Goal: Communication & Community: Answer question/provide support

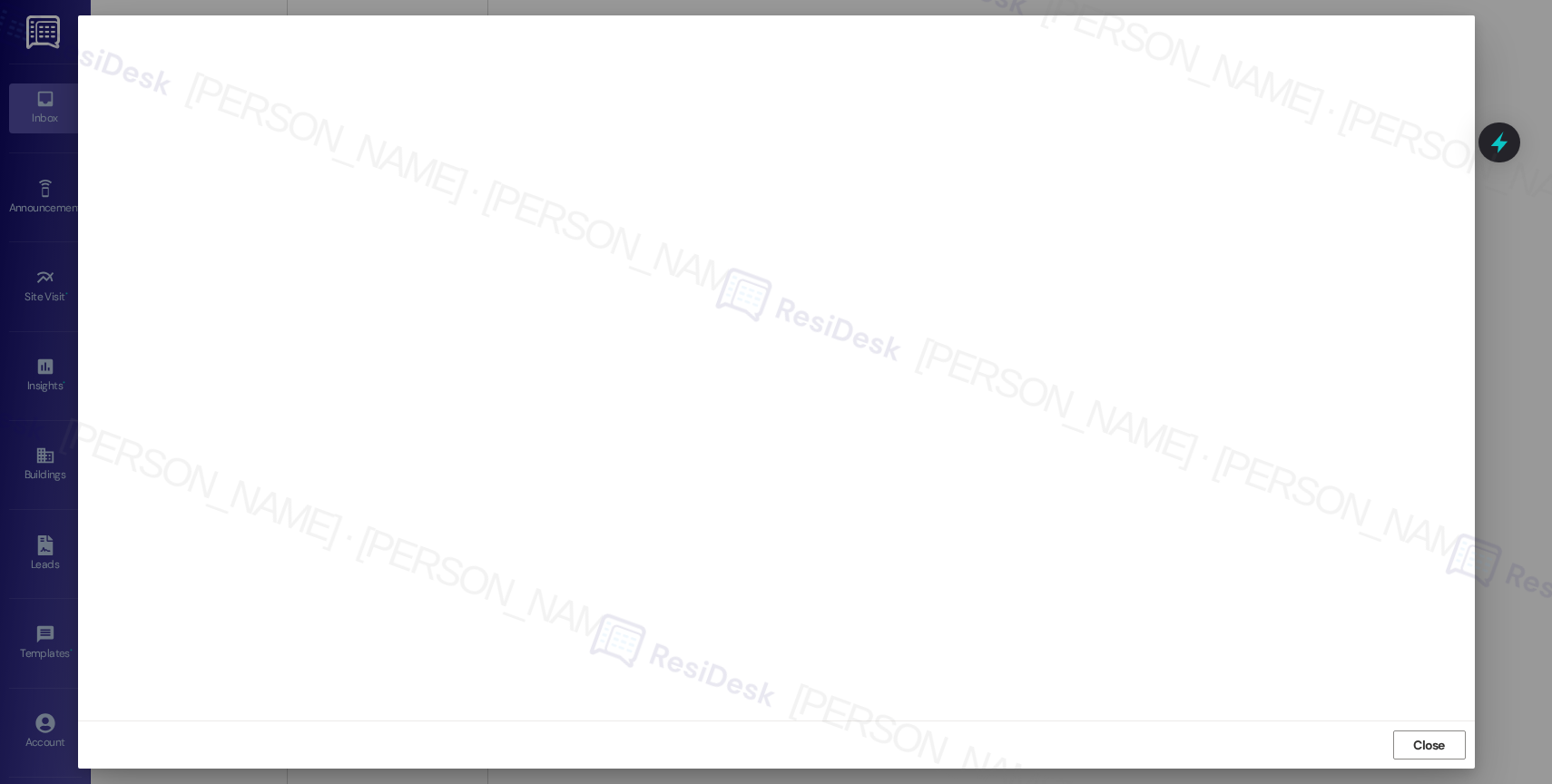
scroll to position [983, 0]
click at [1428, 741] on span "Close" at bounding box center [1429, 745] width 32 height 19
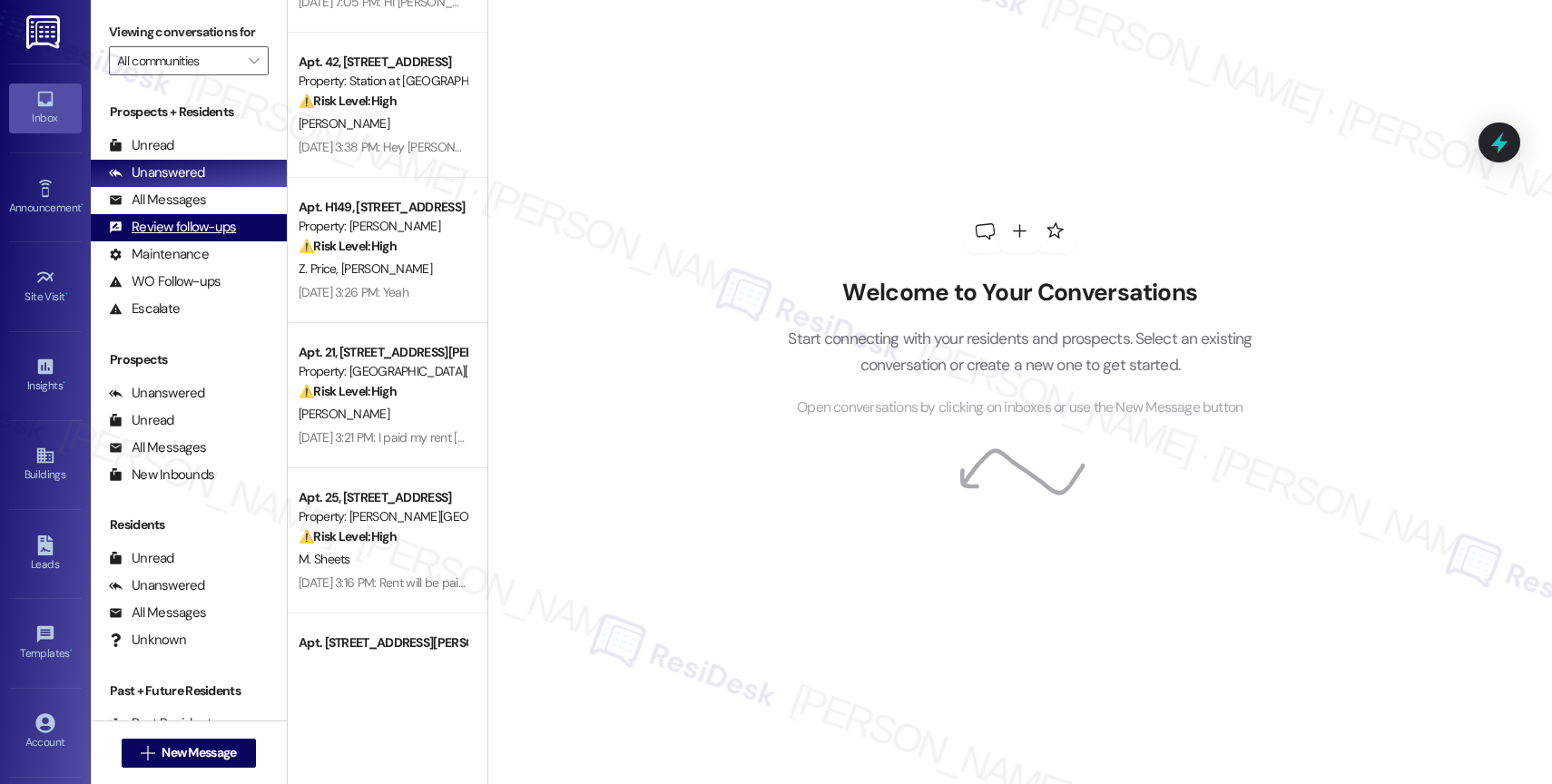
click at [206, 237] on div "Review follow-ups" at bounding box center [172, 227] width 127 height 19
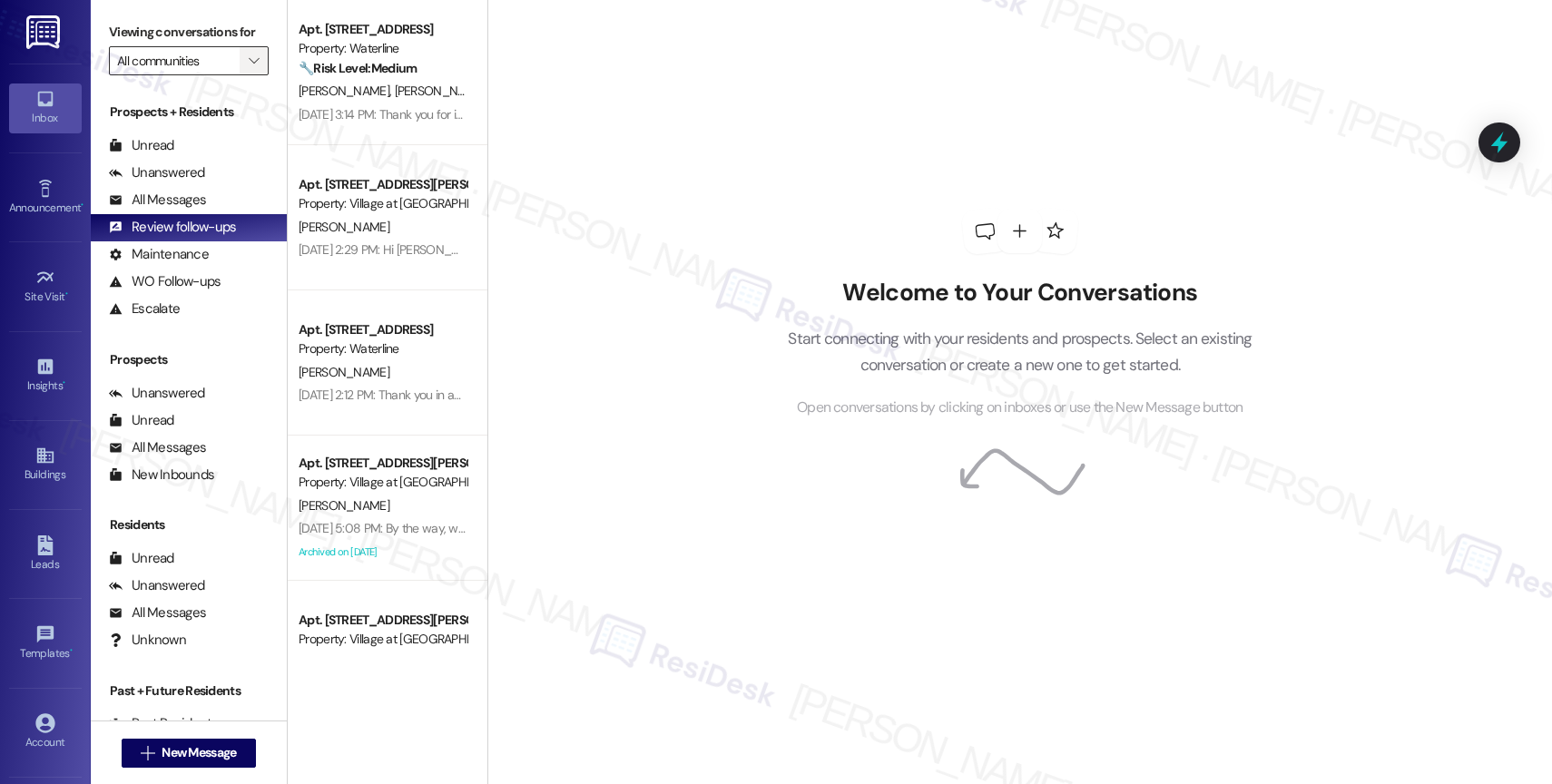
click at [246, 75] on span "" at bounding box center [253, 61] width 18 height 29
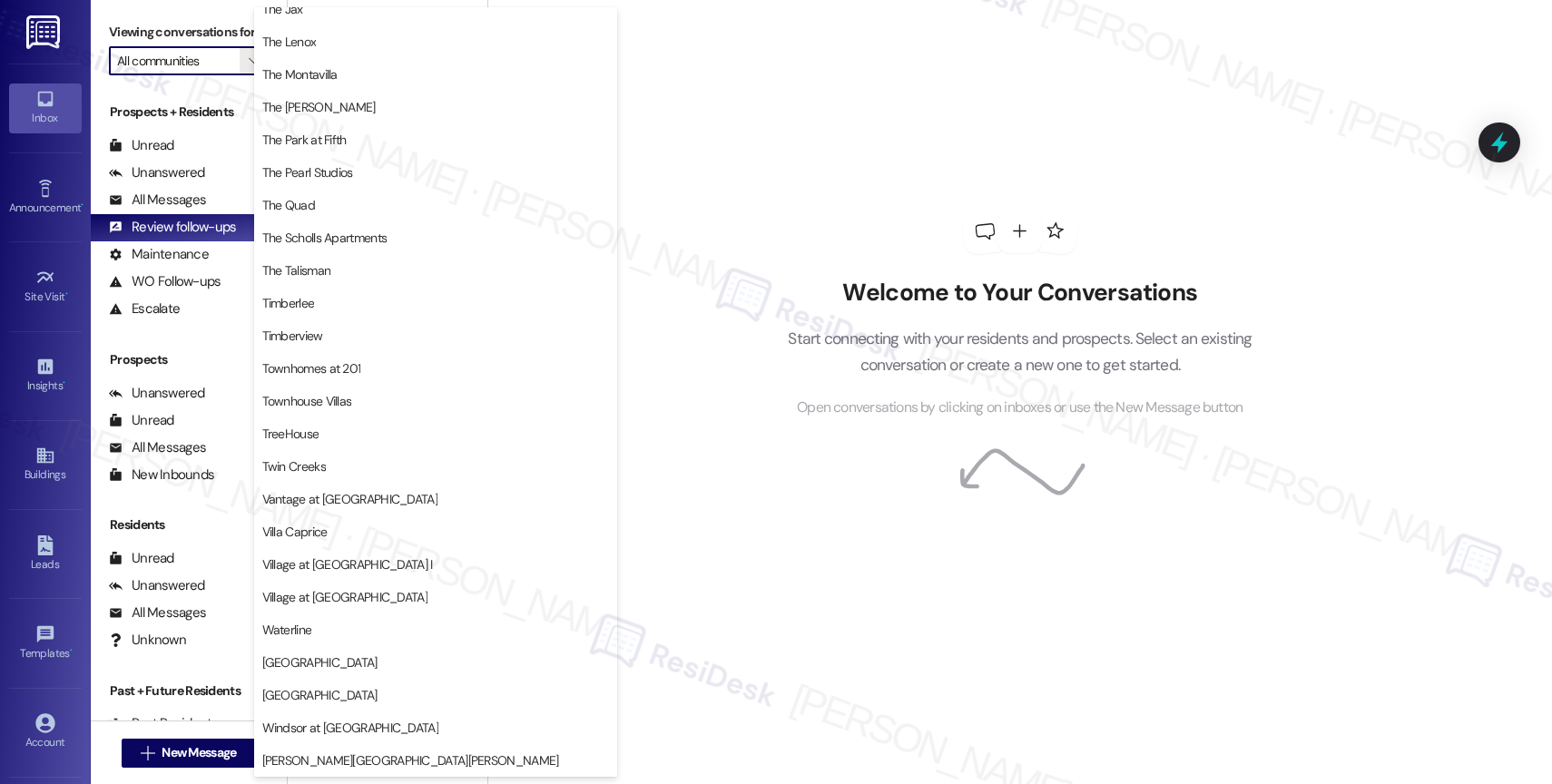
scroll to position [3346, 0]
click at [383, 597] on span "Village at [GEOGRAPHIC_DATA]" at bounding box center [436, 596] width 347 height 18
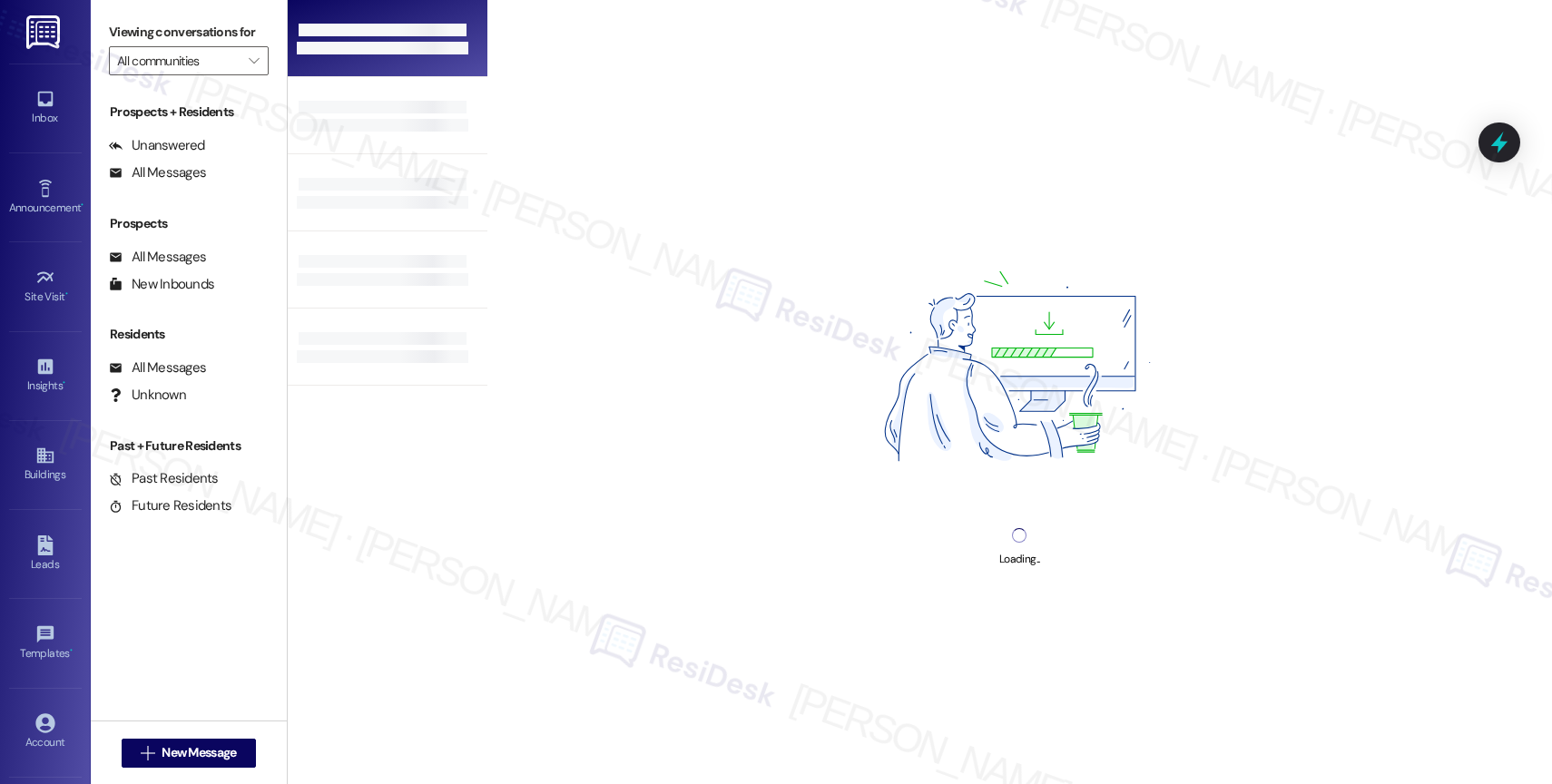
type input "Village at [GEOGRAPHIC_DATA]"
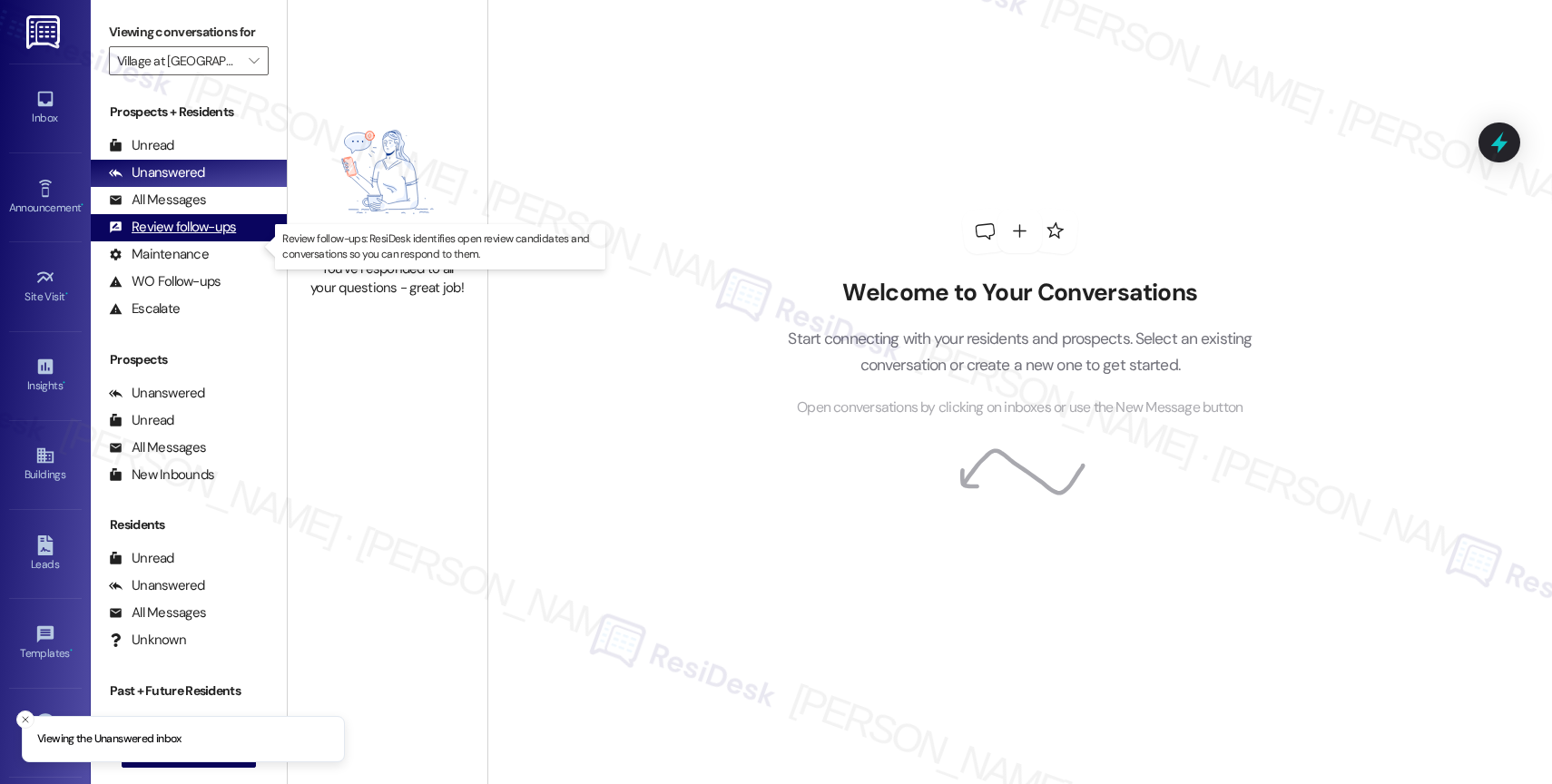
click at [215, 237] on div "Review follow-ups" at bounding box center [172, 227] width 127 height 19
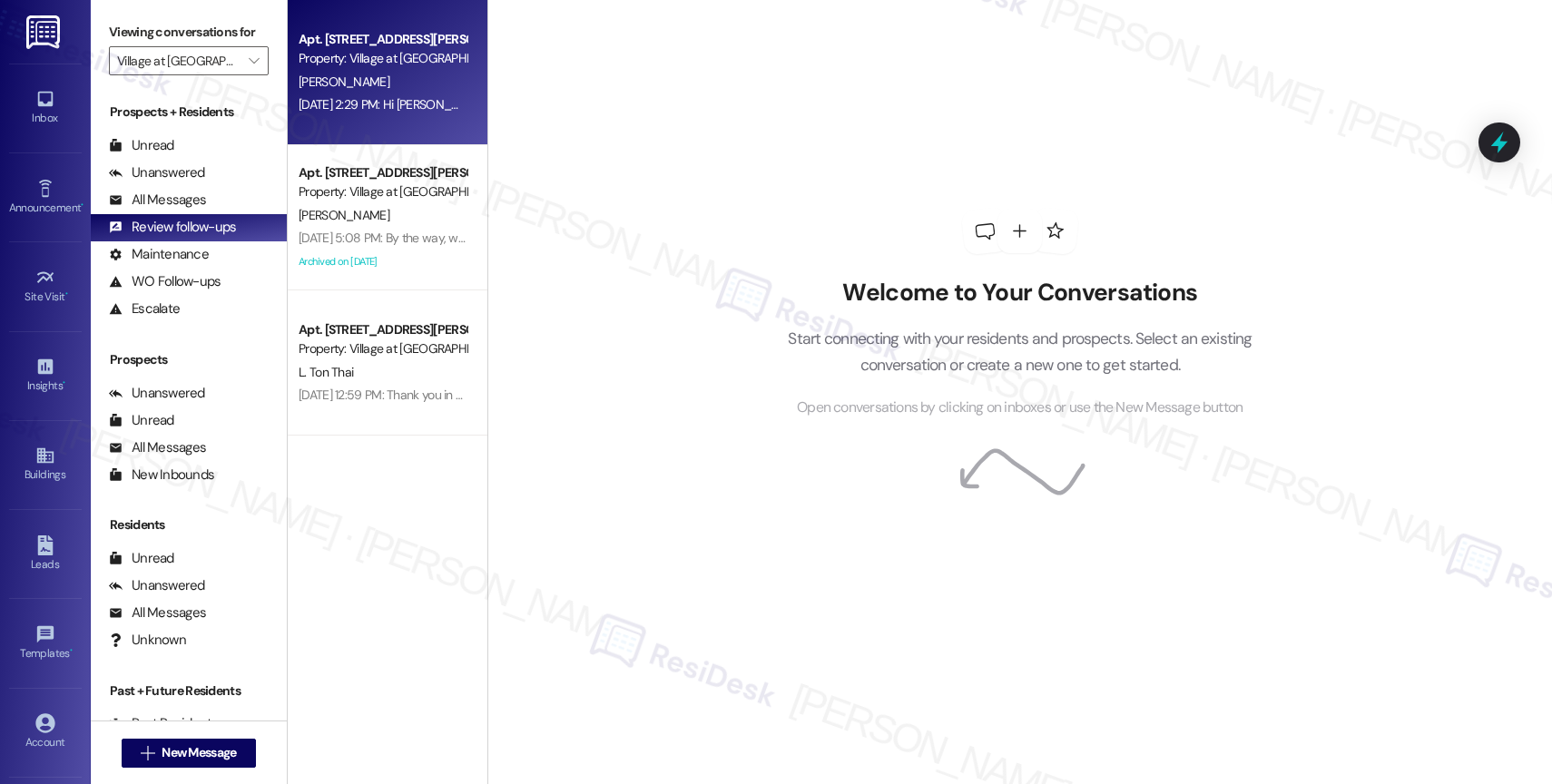
click at [375, 39] on div "Apt. [STREET_ADDRESS][PERSON_NAME]" at bounding box center [382, 39] width 168 height 19
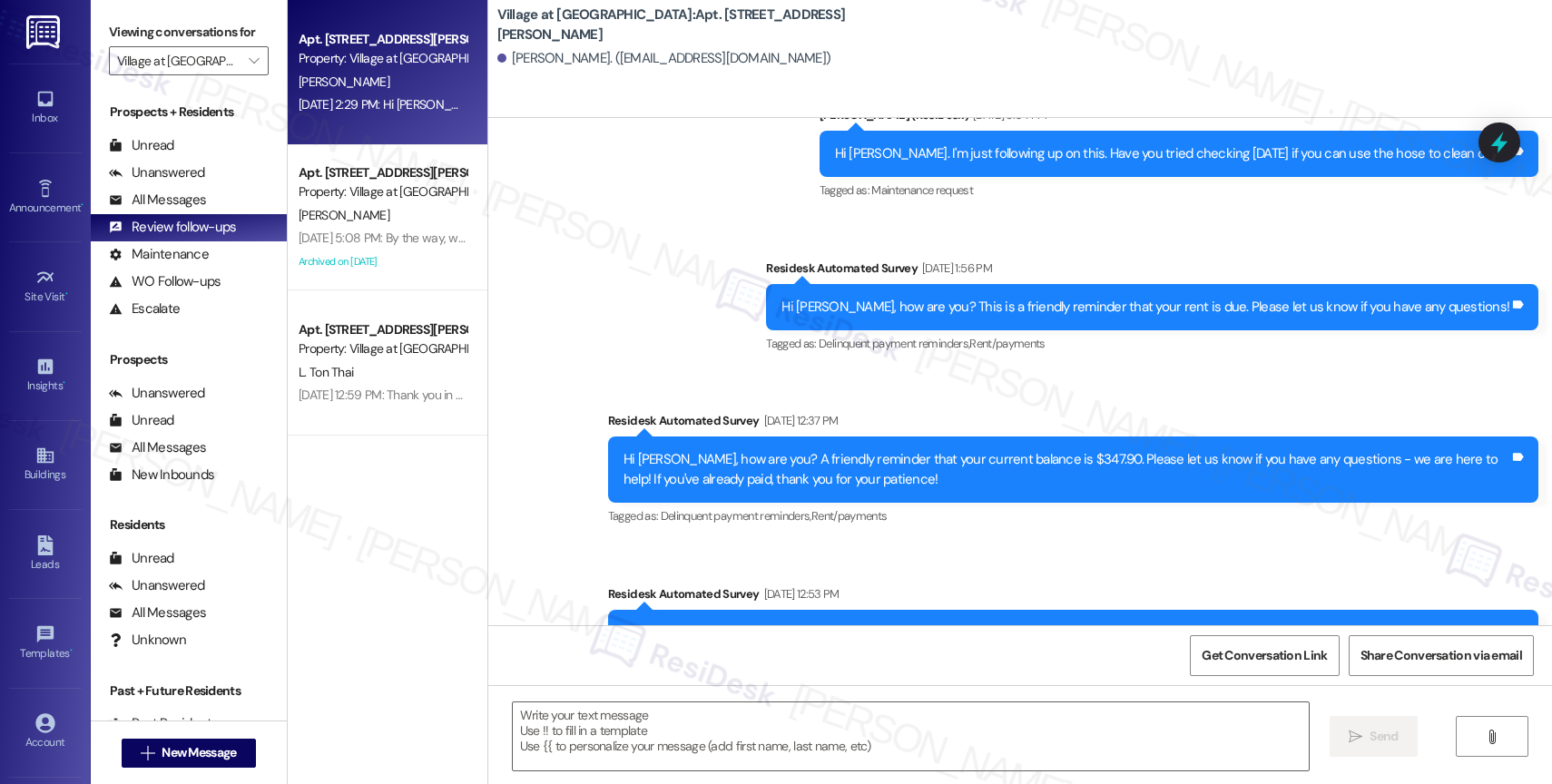
type textarea "Fetching suggested responses. Please feel free to read through the conversation…"
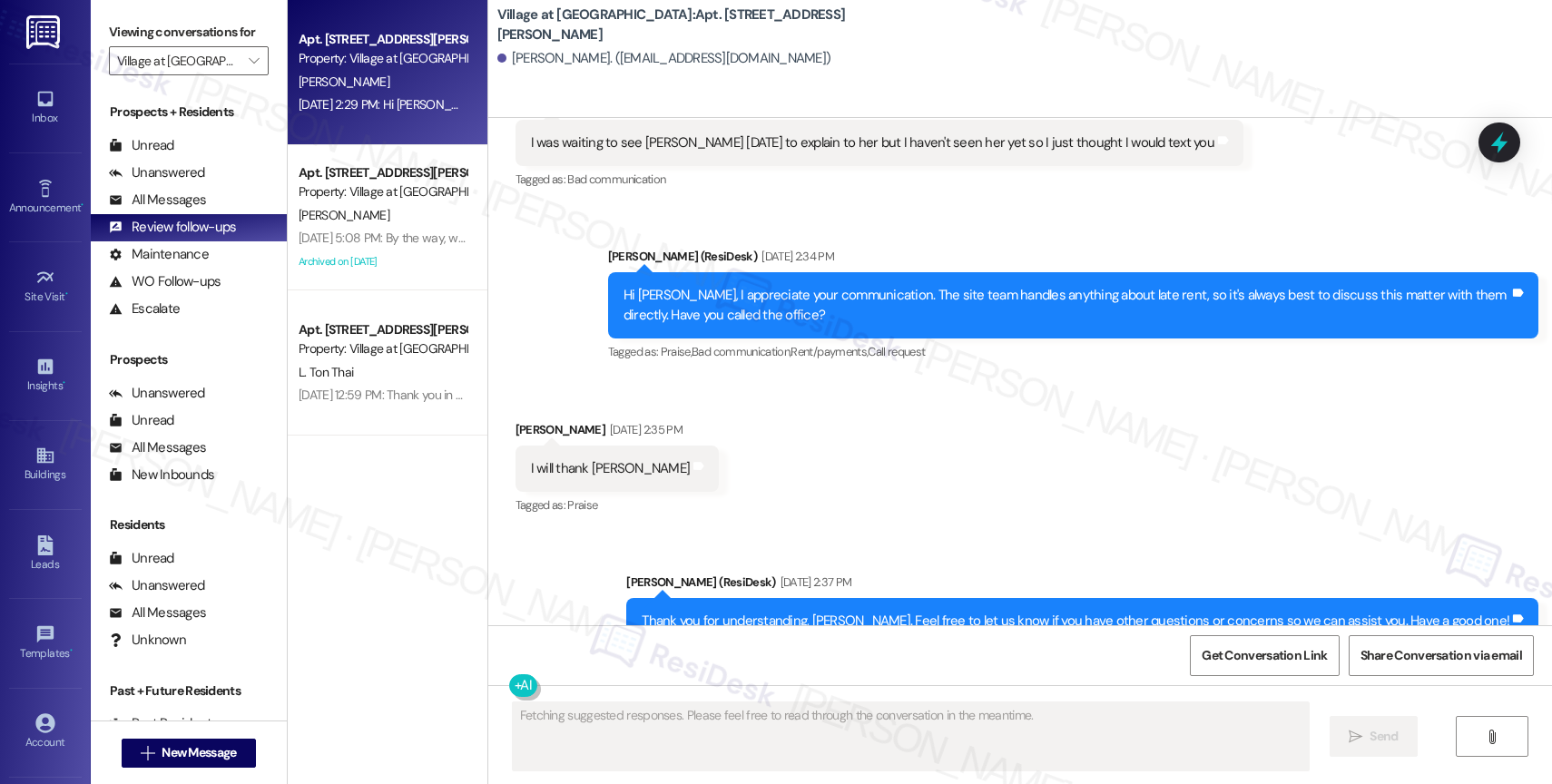
scroll to position [6897, 0]
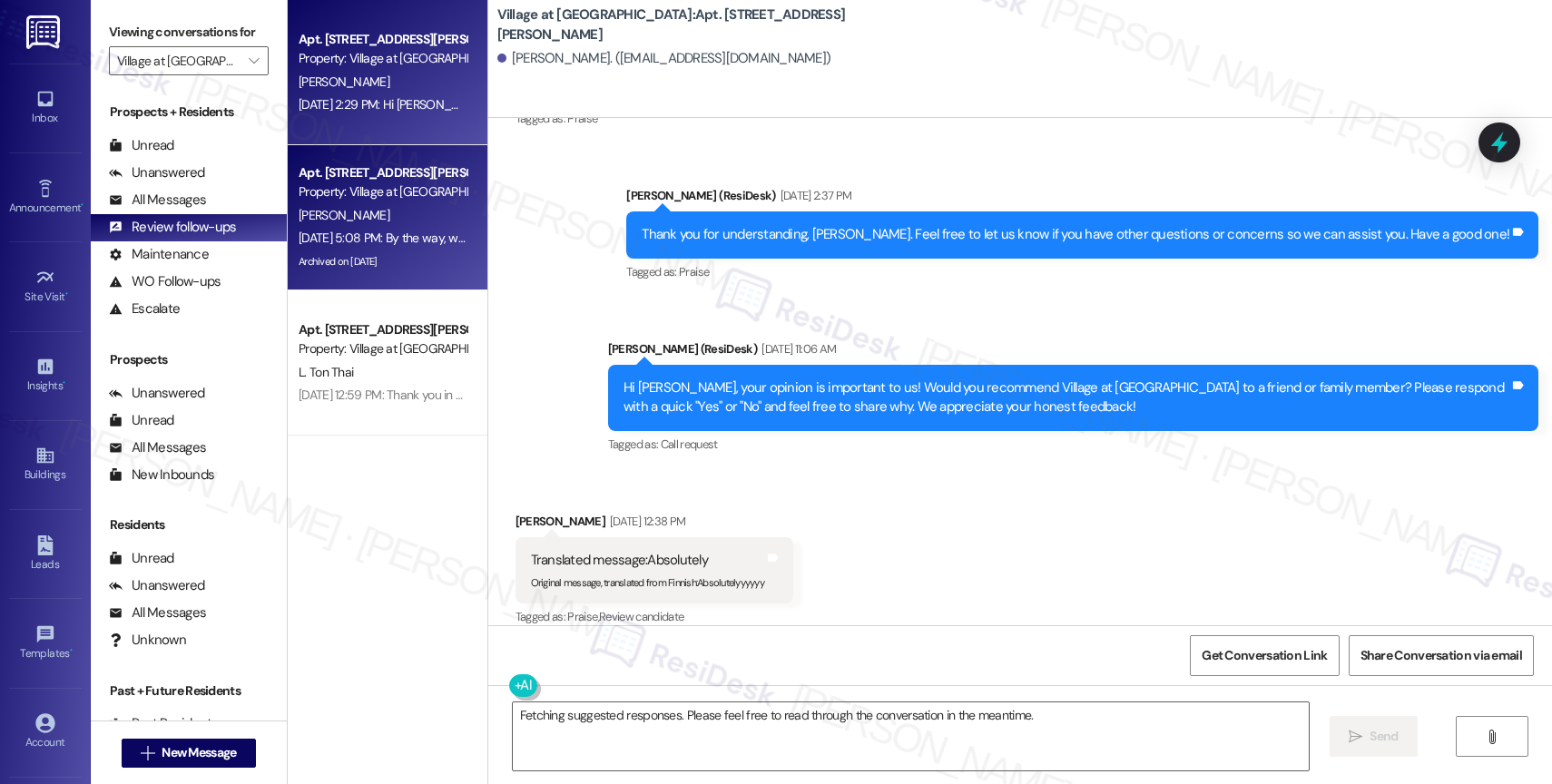
click at [385, 207] on div "[PERSON_NAME]" at bounding box center [383, 215] width 171 height 22
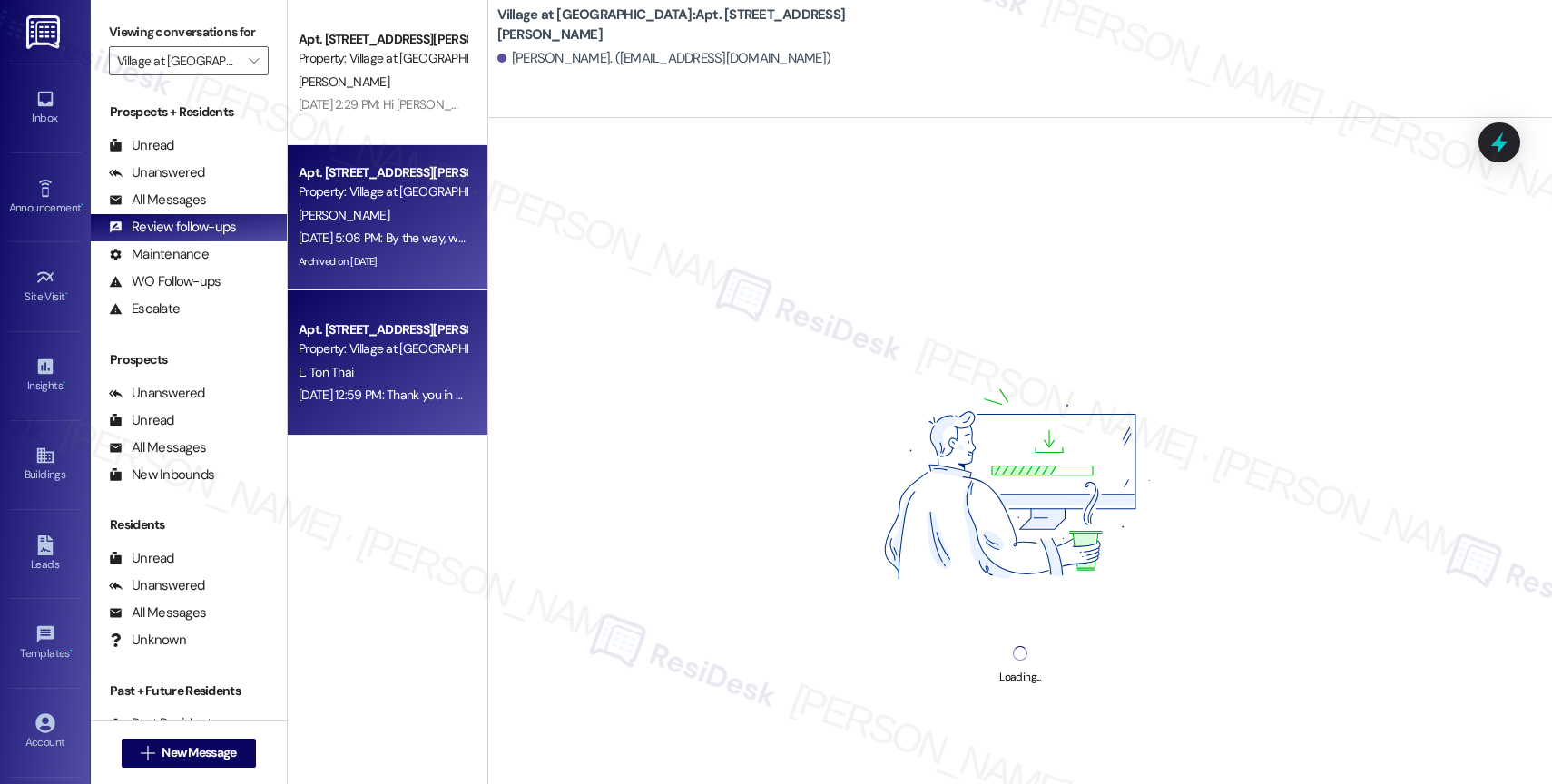
click at [378, 375] on div "L. Ton Thai" at bounding box center [383, 372] width 171 height 22
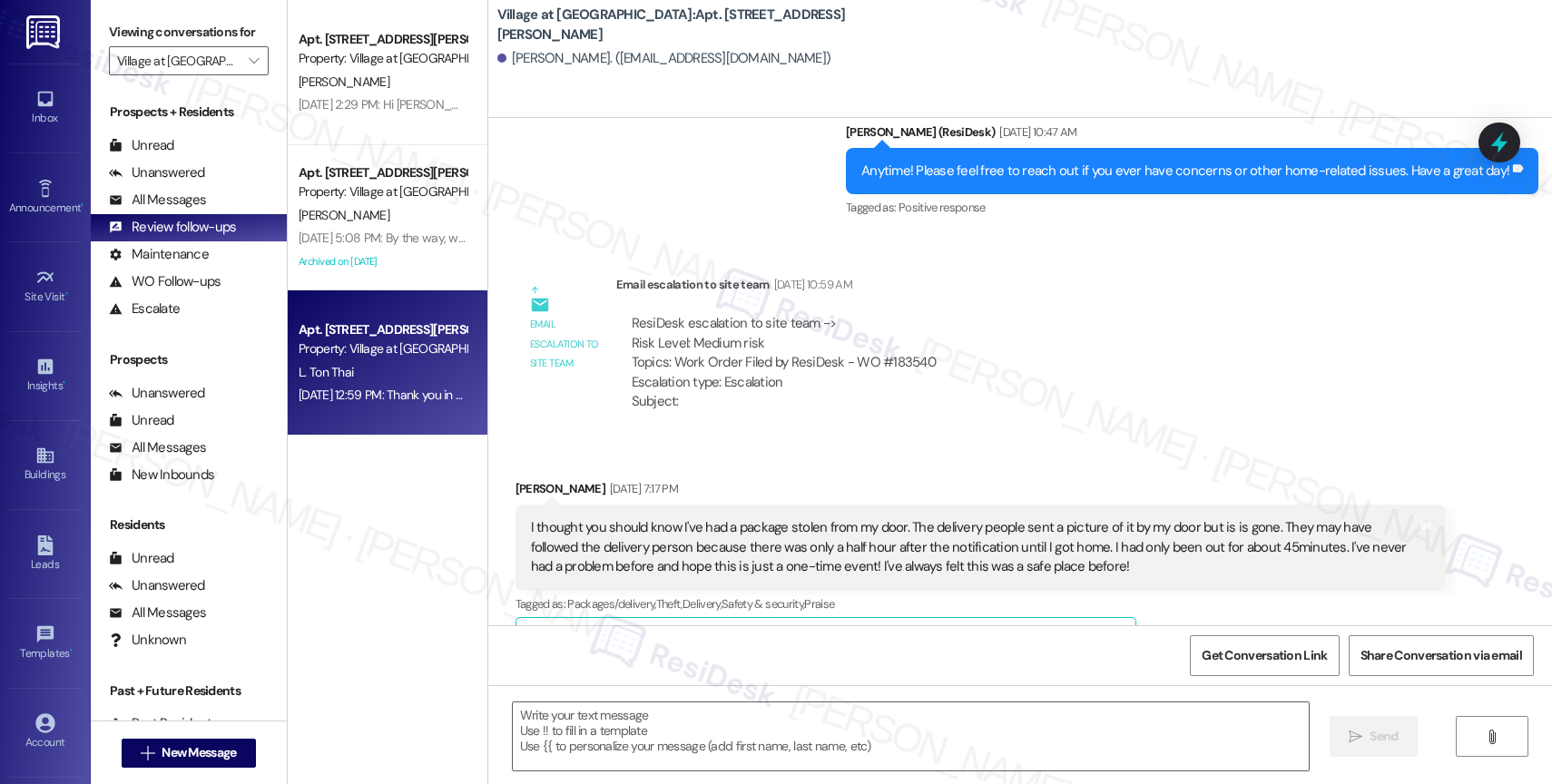
scroll to position [0, 0]
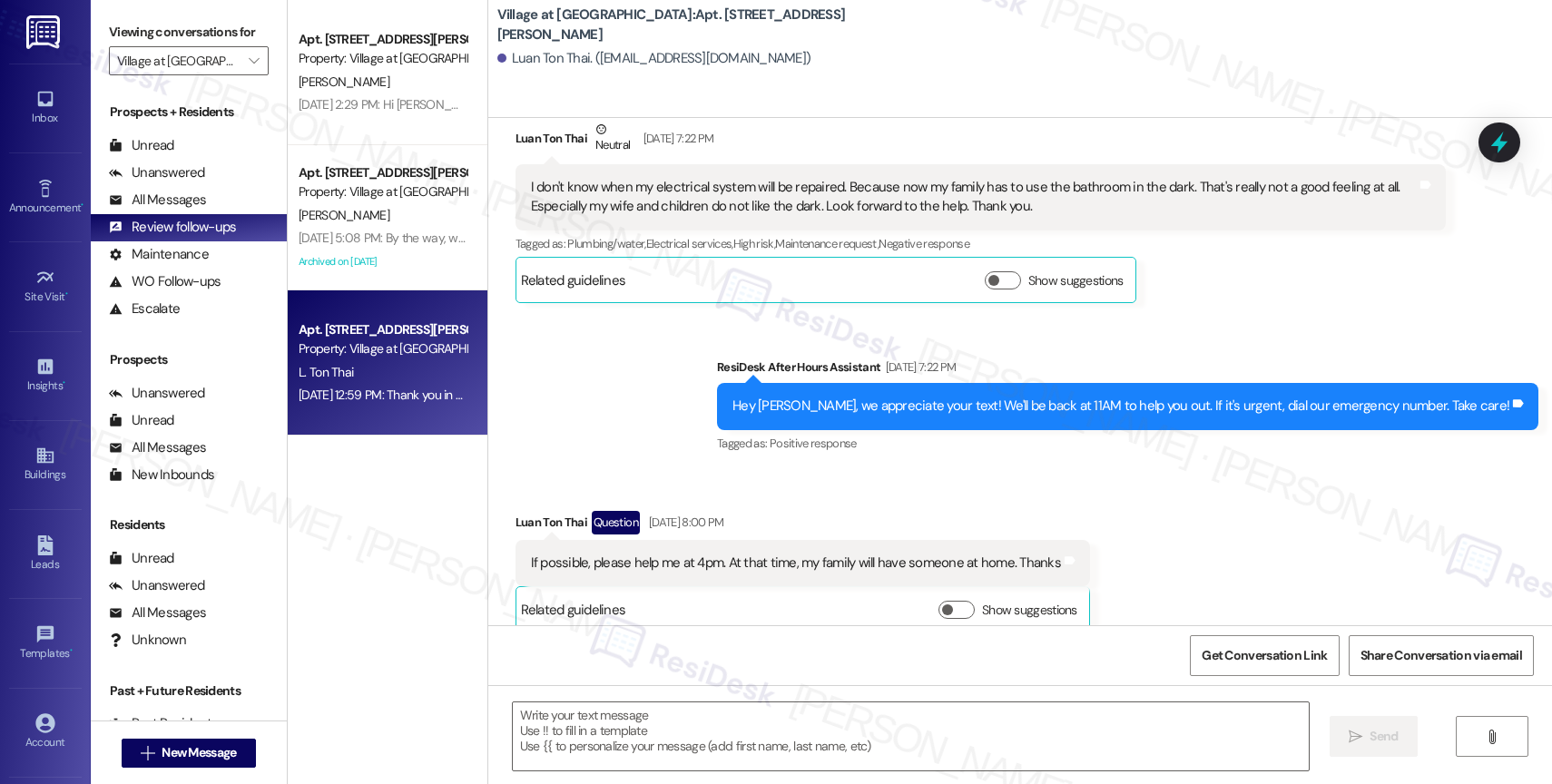
type textarea "Fetching suggested responses. Please feel free to read through the conversation…"
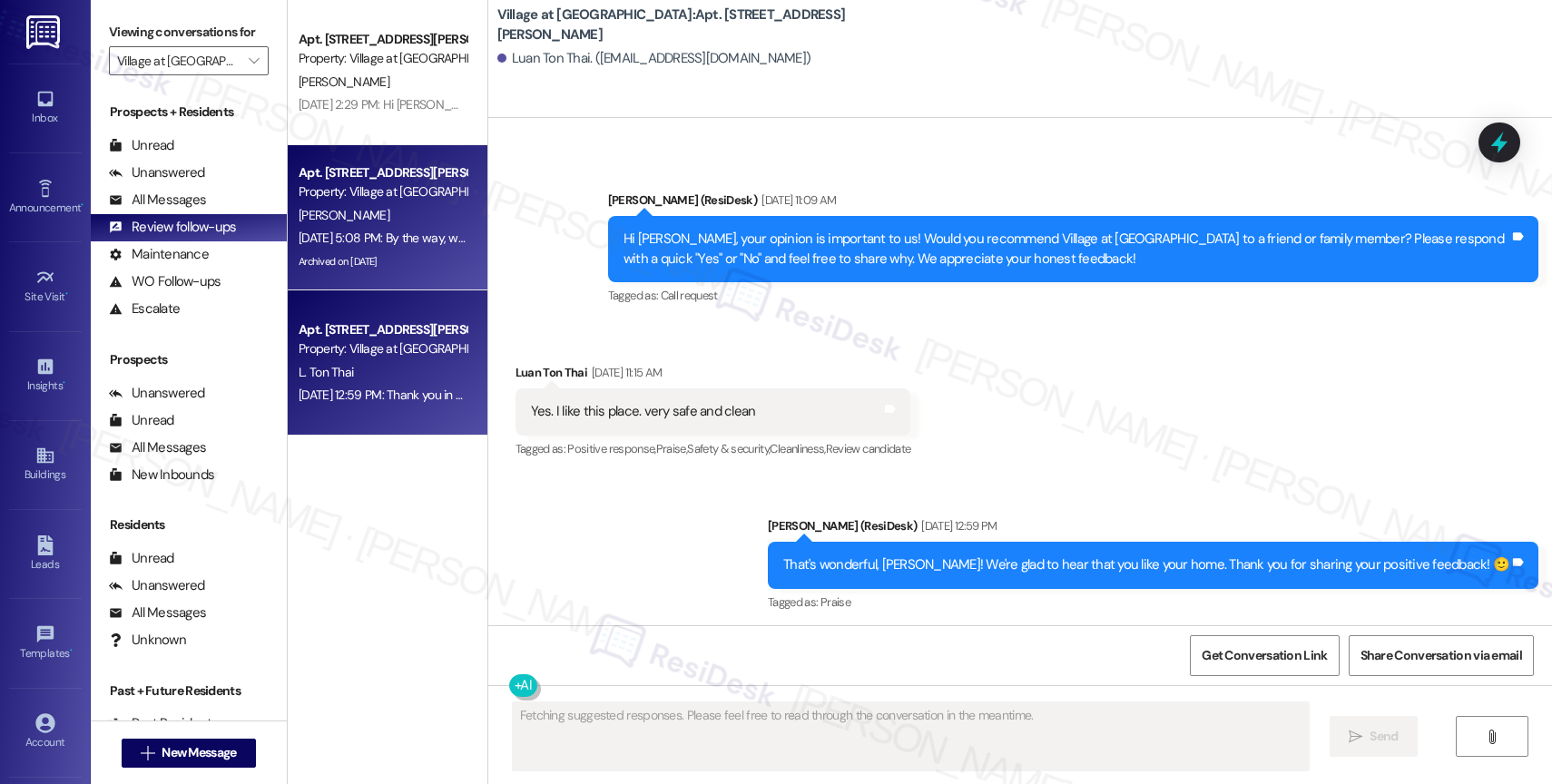
scroll to position [18973, 0]
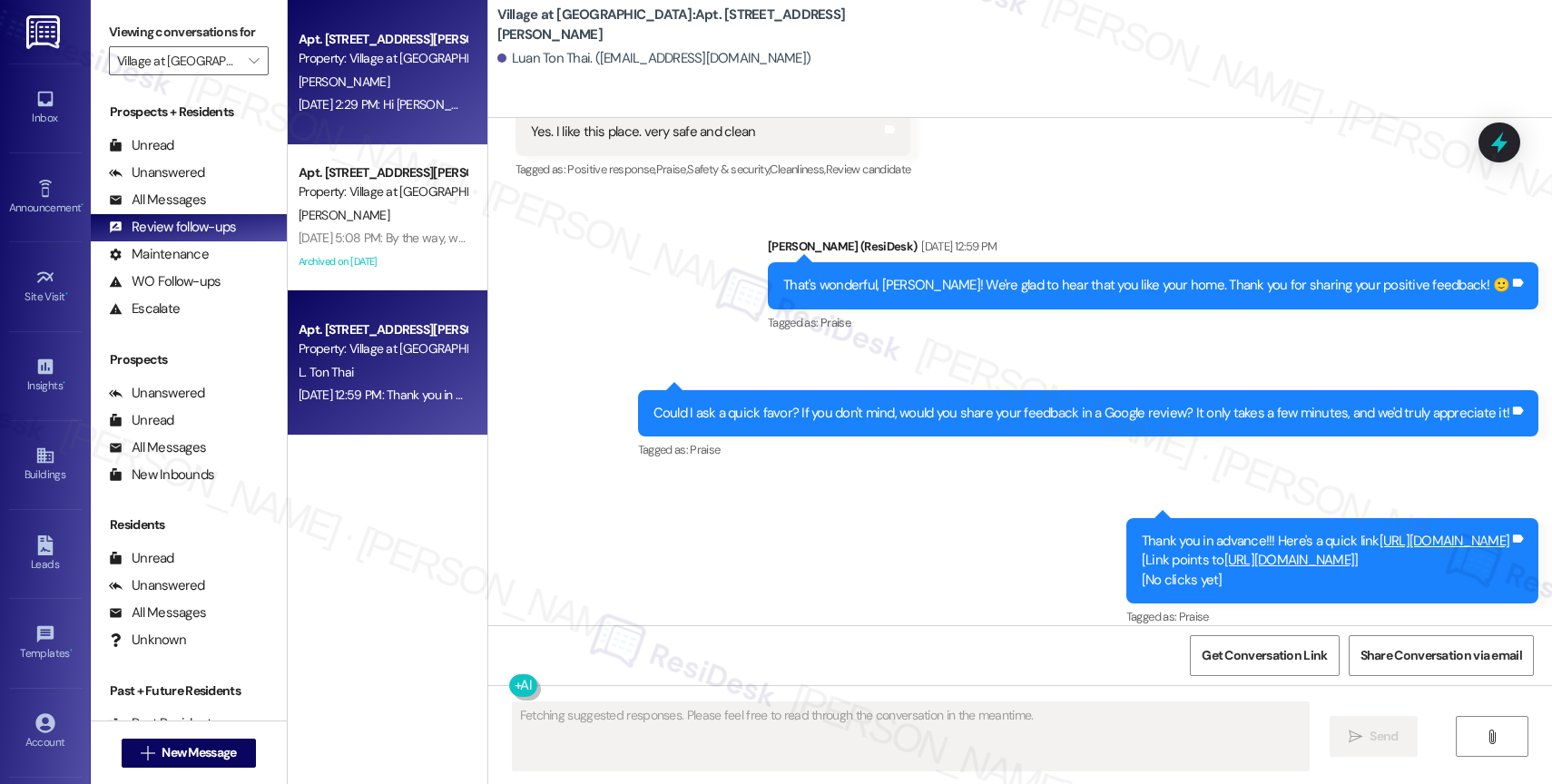
click at [362, 53] on div "Property: Village at [GEOGRAPHIC_DATA]" at bounding box center [382, 59] width 168 height 19
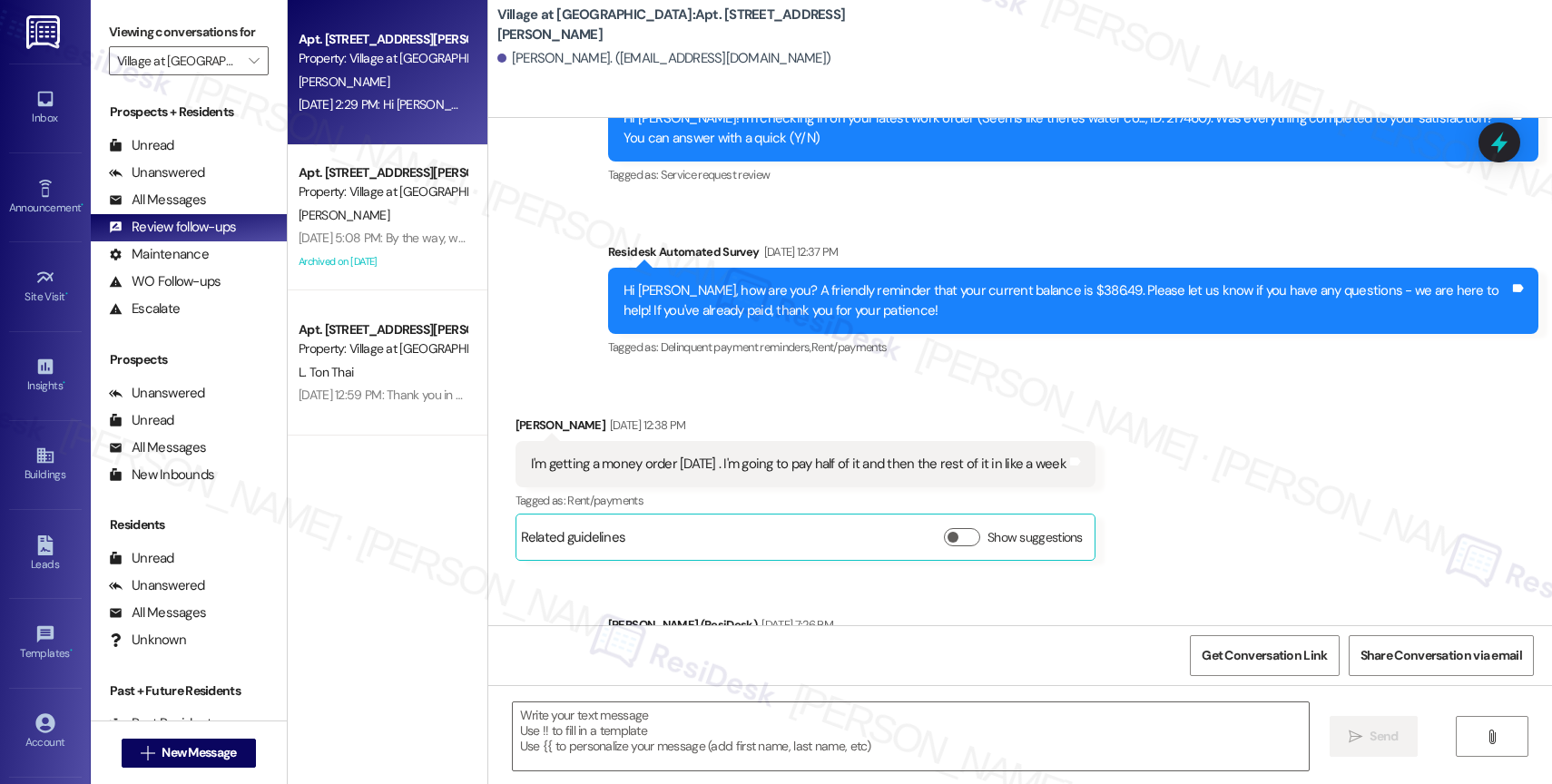
type textarea "Fetching suggested responses. Please feel free to read through the conversation…"
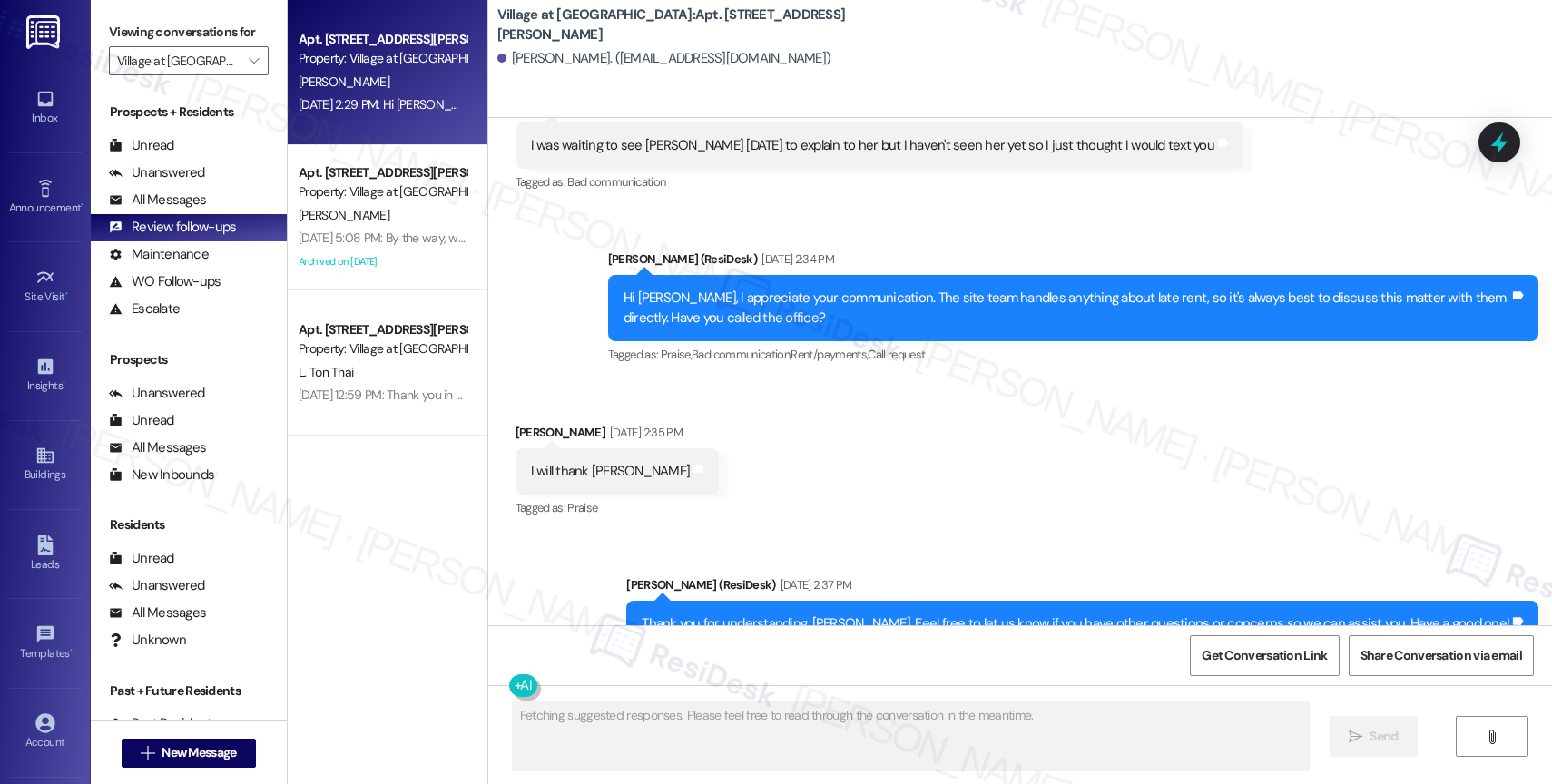
scroll to position [6897, 0]
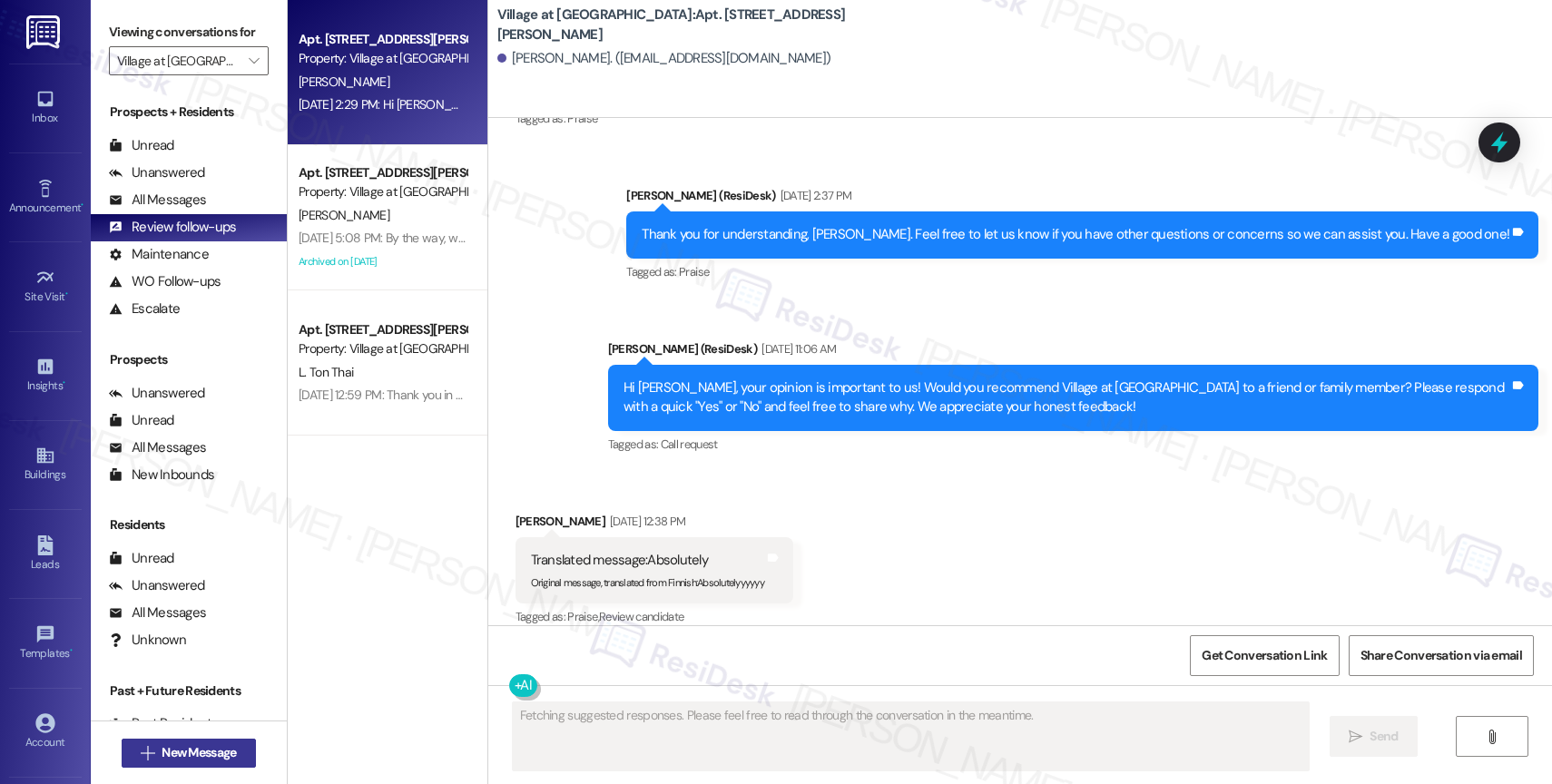
click at [205, 754] on span "New Message" at bounding box center [198, 752] width 75 height 19
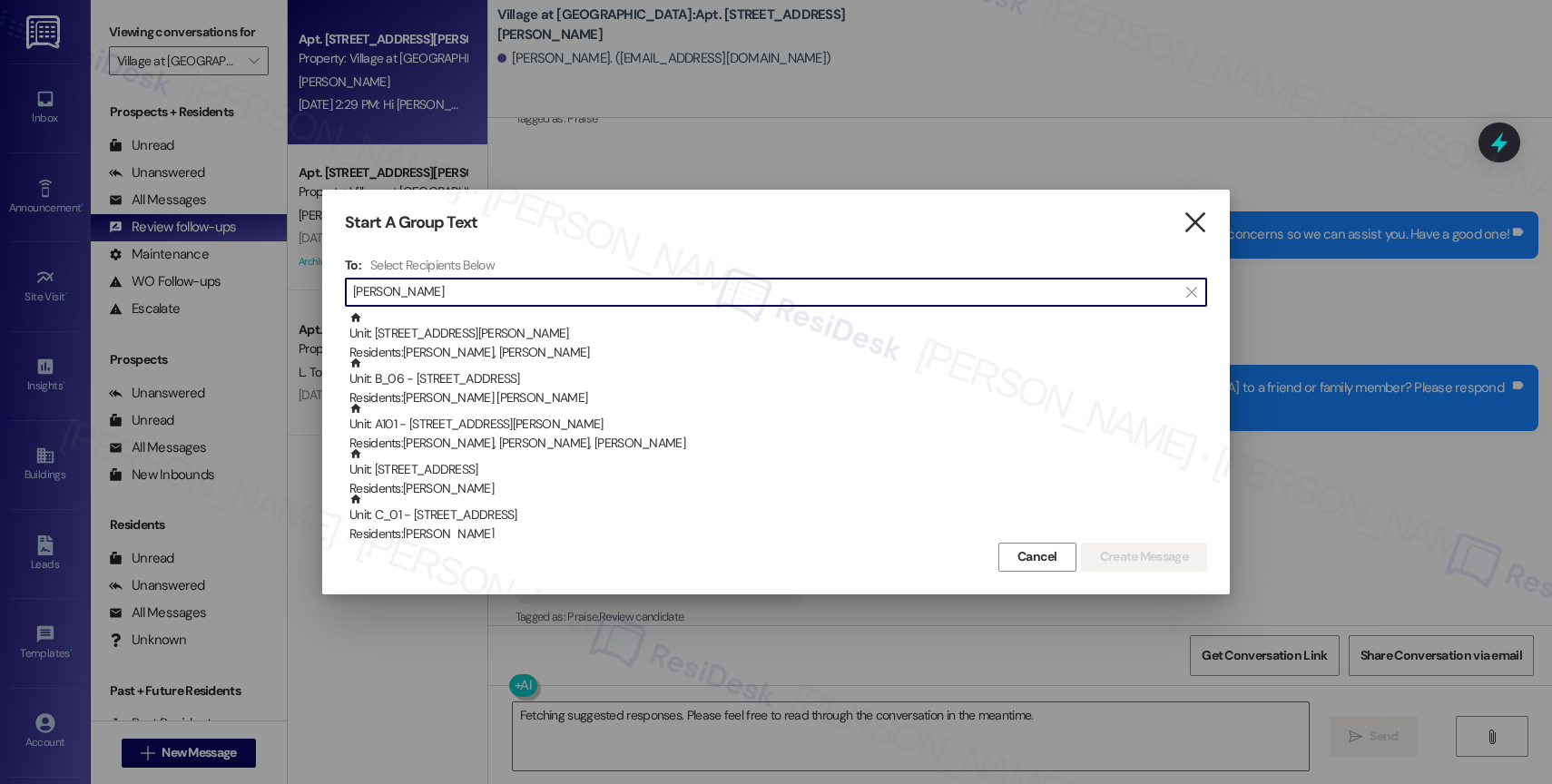
type input "[PERSON_NAME]"
click at [1197, 217] on icon "" at bounding box center [1194, 223] width 24 height 19
